Goal: Task Accomplishment & Management: Complete application form

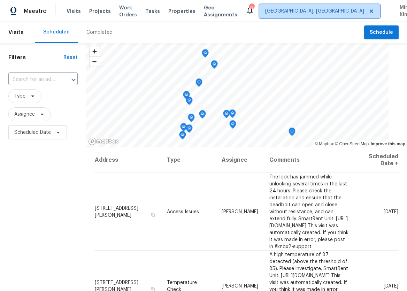
click at [325, 8] on span "[GEOGRAPHIC_DATA], [GEOGRAPHIC_DATA]" at bounding box center [314, 11] width 99 height 7
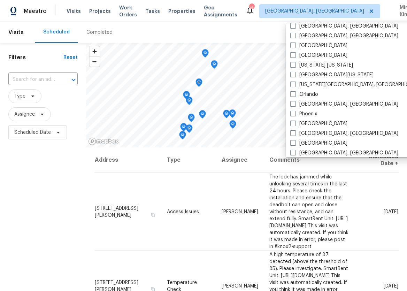
scroll to position [335, 0]
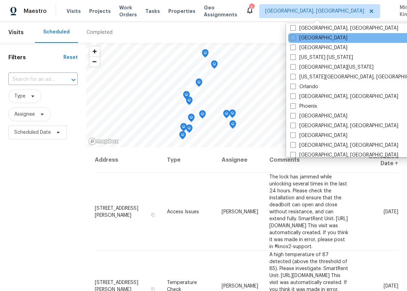
click at [328, 38] on div "[GEOGRAPHIC_DATA]" at bounding box center [358, 38] width 141 height 10
click at [313, 37] on label "[GEOGRAPHIC_DATA]" at bounding box center [318, 38] width 57 height 7
click at [295, 37] on input "[GEOGRAPHIC_DATA]" at bounding box center [292, 37] width 5 height 5
checkbox input "true"
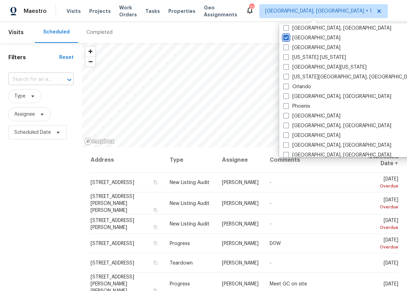
click at [61, 78] on div at bounding box center [64, 80] width 18 height 10
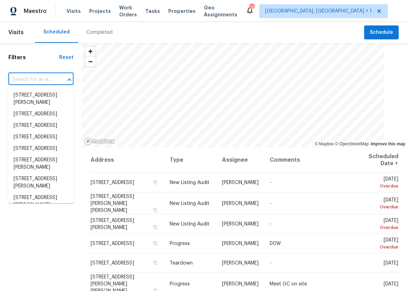
paste input "[STREET_ADDRESS],"
type input "[STREET_ADDRESS],"
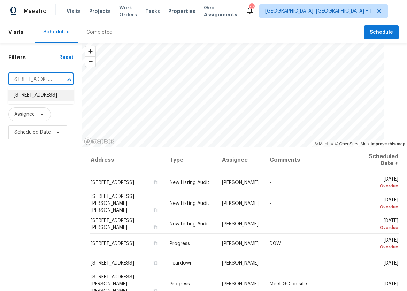
click at [51, 97] on li "[STREET_ADDRESS]" at bounding box center [41, 96] width 66 height 12
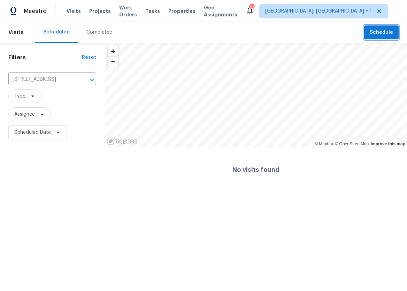
click at [378, 36] on span "Schedule" at bounding box center [381, 32] width 23 height 9
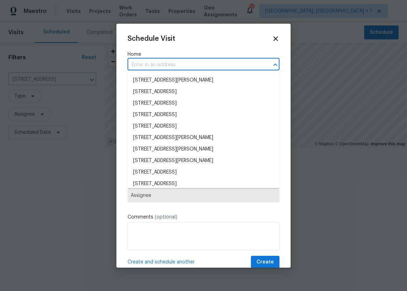
click at [191, 63] on input "text" at bounding box center [194, 65] width 132 height 11
paste input "[STREET_ADDRESS],"
type input "[STREET_ADDRESS],"
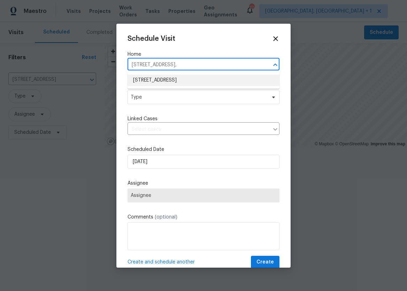
click at [179, 77] on li "[STREET_ADDRESS]" at bounding box center [204, 81] width 152 height 12
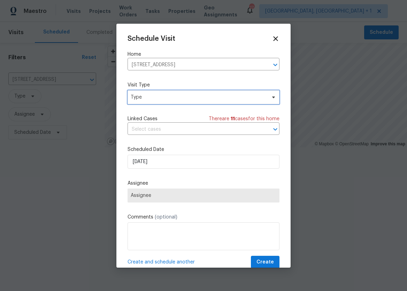
click at [170, 98] on span "Type" at bounding box center [199, 97] width 136 height 7
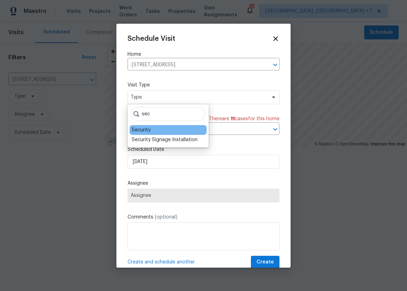
type input "sec"
click at [160, 129] on div "Security" at bounding box center [168, 130] width 77 height 10
click at [157, 129] on div "Security" at bounding box center [168, 130] width 77 height 10
click at [146, 131] on div "Security" at bounding box center [141, 130] width 19 height 7
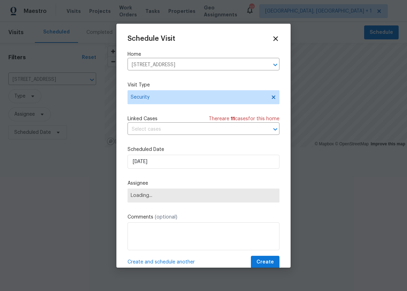
click at [146, 131] on input "text" at bounding box center [194, 129] width 132 height 11
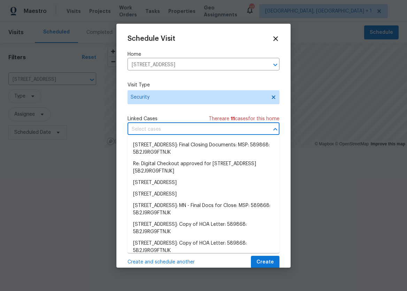
click at [146, 131] on input "text" at bounding box center [194, 129] width 132 height 11
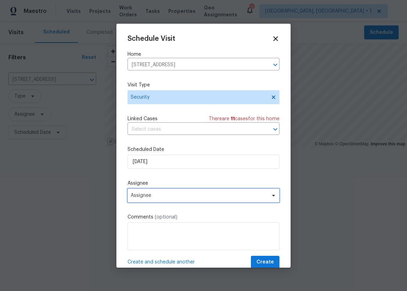
click at [154, 200] on span "Assignee" at bounding box center [204, 196] width 152 height 14
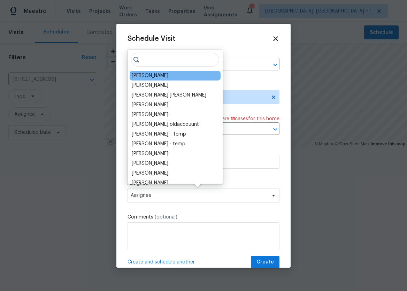
click at [165, 74] on div "[PERSON_NAME]" at bounding box center [175, 76] width 91 height 10
click at [162, 74] on div "[PERSON_NAME]" at bounding box center [175, 76] width 91 height 10
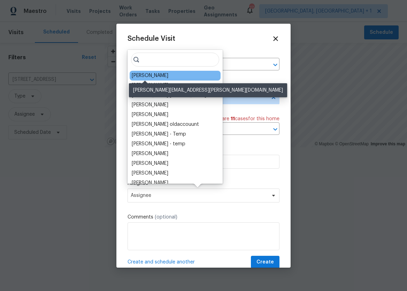
click at [149, 78] on div "[PERSON_NAME]" at bounding box center [150, 75] width 37 height 7
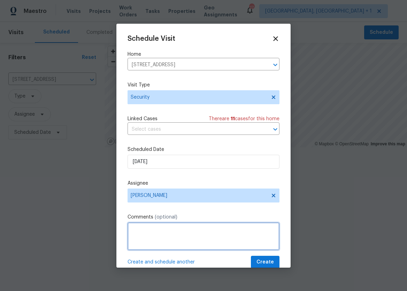
click at [165, 230] on textarea at bounding box center [204, 236] width 152 height 28
type textarea "Lockbox code has been compromised and used in a rental scam please update lockb…"
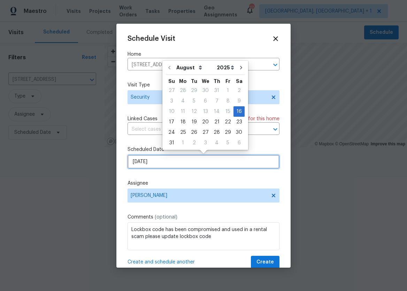
click at [174, 163] on input "[DATE]" at bounding box center [204, 162] width 152 height 14
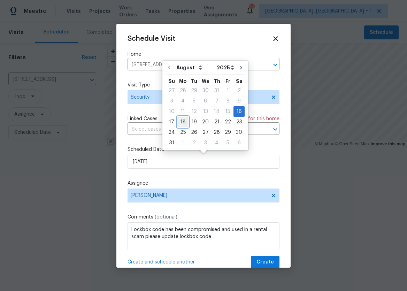
click at [181, 125] on div "18" at bounding box center [182, 122] width 11 height 10
type input "[DATE]"
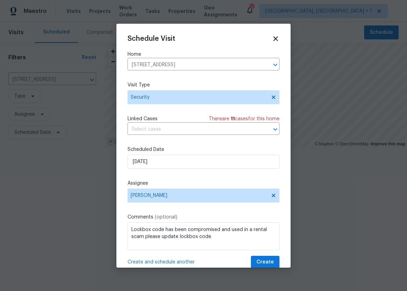
click at [237, 178] on div "Schedule Visit Home [STREET_ADDRESS] ​ Visit Type Security Linked Cases There a…" at bounding box center [204, 152] width 152 height 234
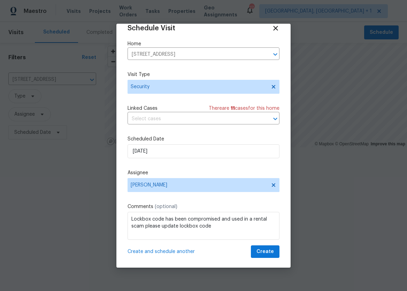
scroll to position [13, 0]
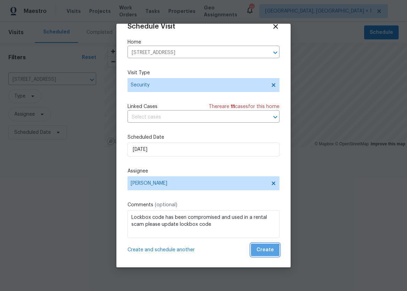
click at [266, 252] on span "Create" at bounding box center [265, 250] width 17 height 9
